Goal: Answer question/provide support

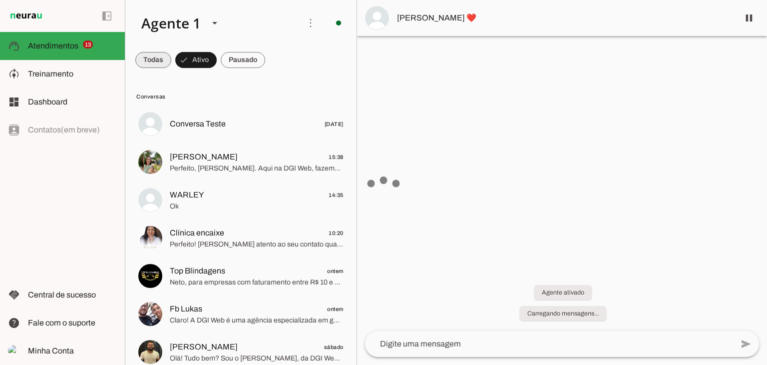
click at [162, 59] on span at bounding box center [153, 60] width 36 height 24
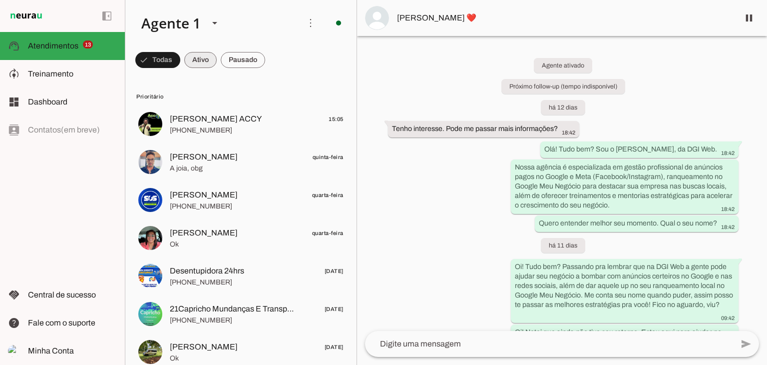
click at [180, 52] on span at bounding box center [157, 60] width 45 height 24
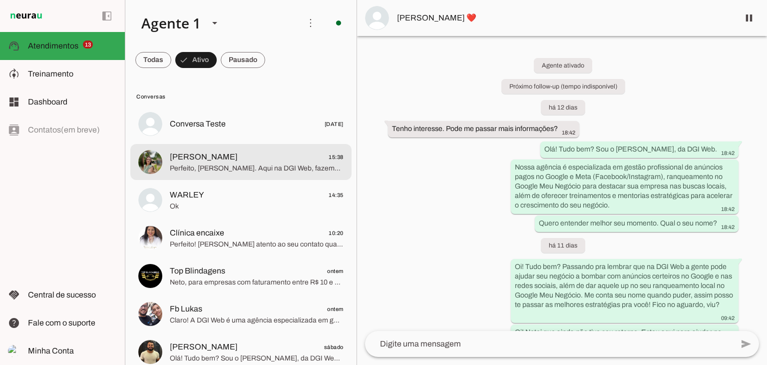
click at [216, 166] on span "Perfeito, [PERSON_NAME]. Aqui na DGI Web, fazemos um planejamento sob medida pa…" at bounding box center [257, 168] width 174 height 10
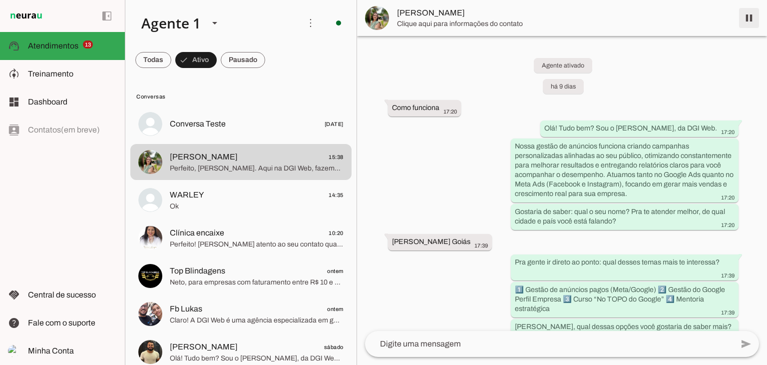
click at [750, 18] on span at bounding box center [749, 18] width 24 height 24
